Goal: Transaction & Acquisition: Download file/media

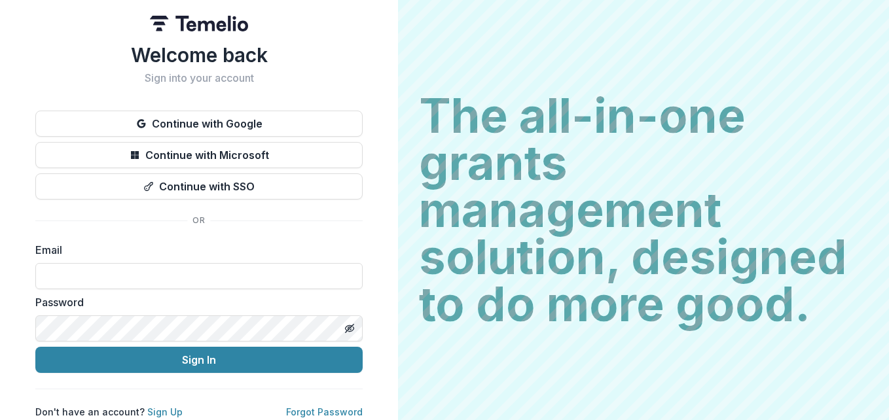
type input "**********"
click at [213, 352] on button "Sign In" at bounding box center [198, 360] width 327 height 26
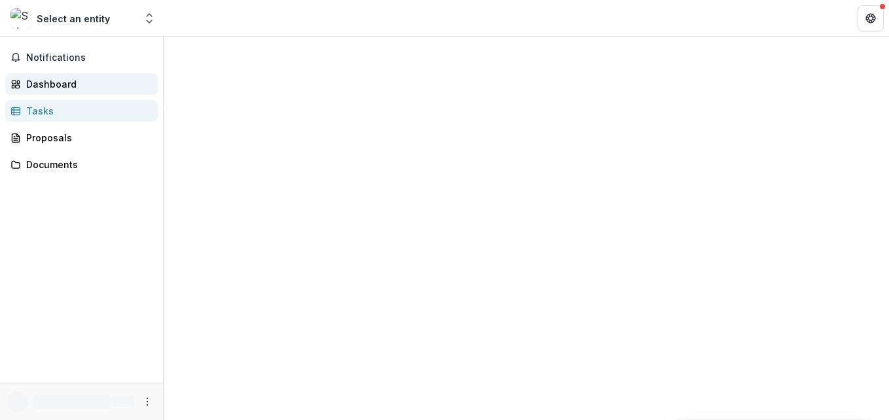
click at [66, 94] on link "Dashboard" at bounding box center [81, 84] width 153 height 22
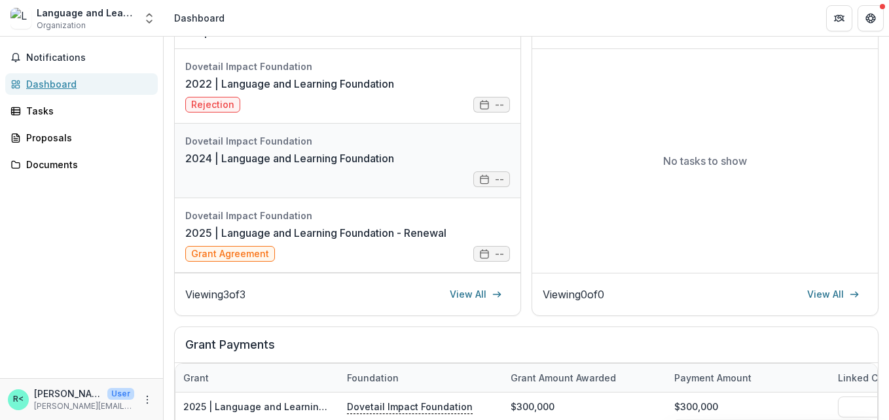
scroll to position [200, 0]
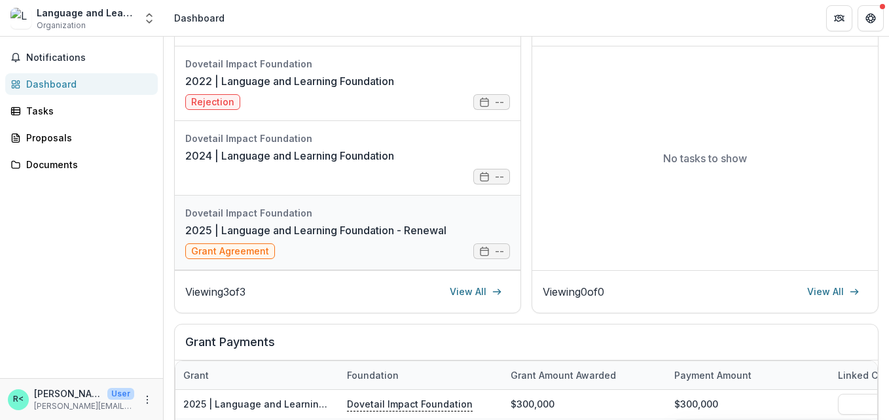
click at [447, 238] on link "2025 | Language and Learning Foundation - Renewal" at bounding box center [315, 231] width 261 height 16
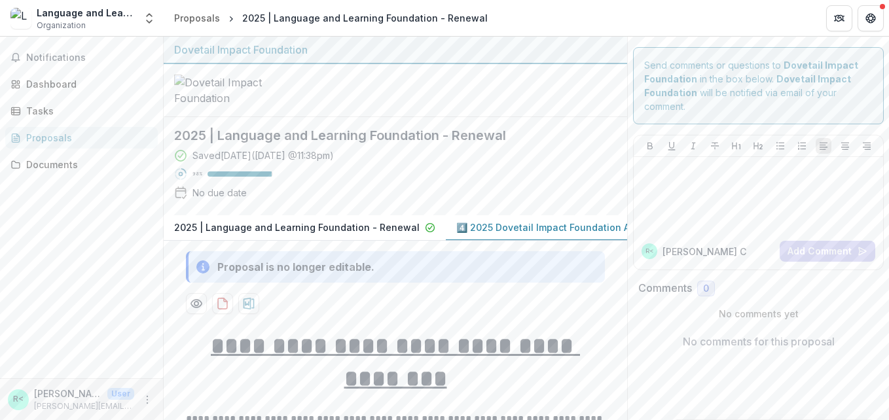
click at [557, 229] on p "4️⃣ 2025 Dovetail Impact Foundation Application" at bounding box center [565, 228] width 219 height 14
click at [223, 310] on icon "download-proposal" at bounding box center [222, 303] width 13 height 13
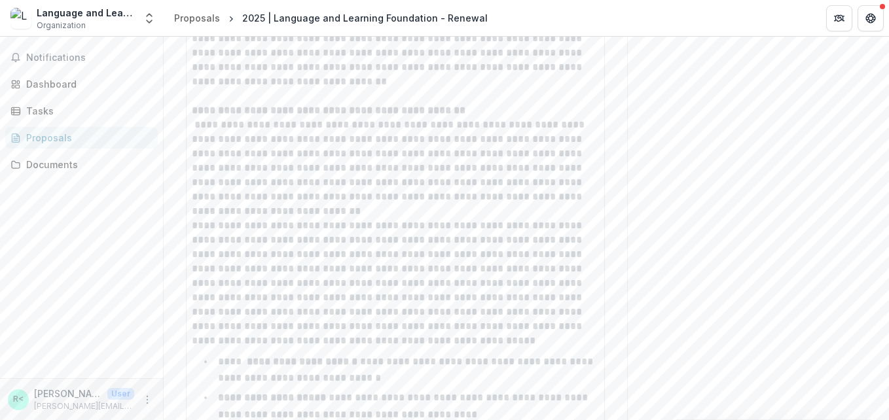
scroll to position [2213, 0]
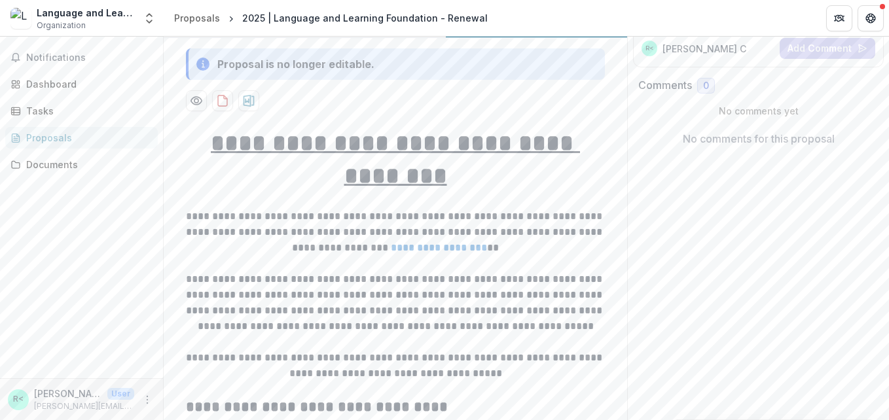
scroll to position [0, 0]
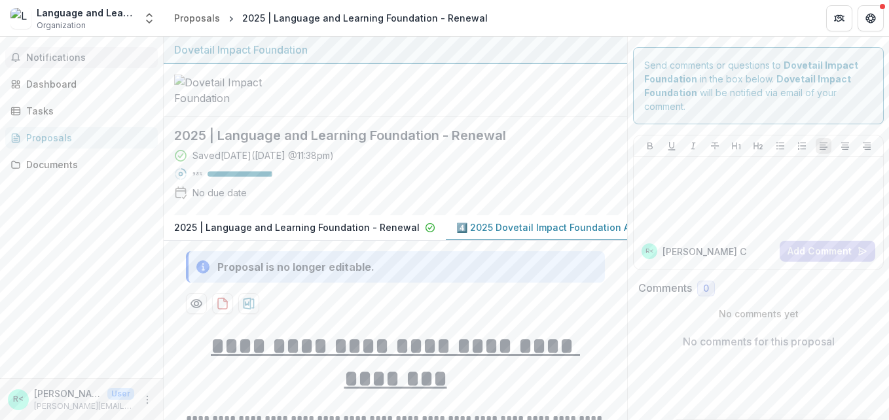
click at [109, 52] on span "Notifications" at bounding box center [89, 57] width 126 height 11
